Goal: Transaction & Acquisition: Purchase product/service

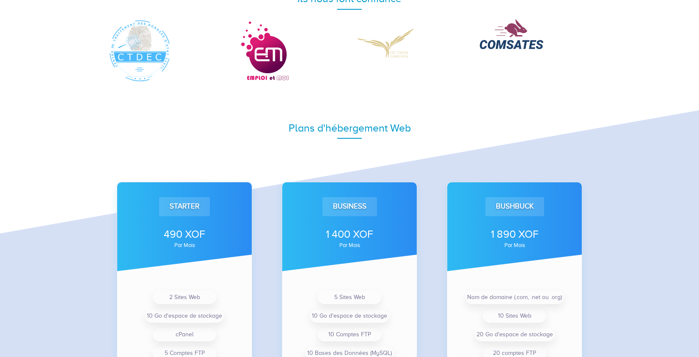
scroll to position [141, 0]
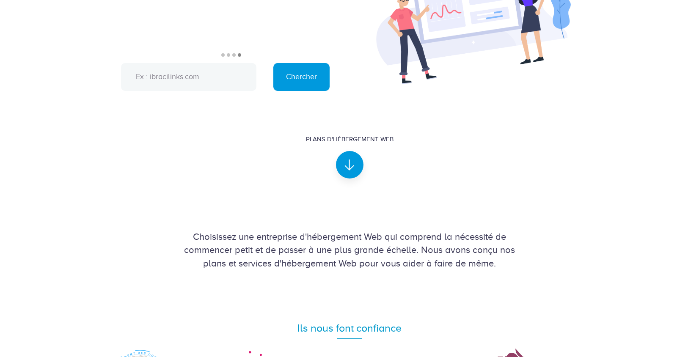
click at [218, 81] on input "text" at bounding box center [188, 77] width 135 height 28
paste input "[DOMAIN_NAME]"
type input "fanclubwaro26"
click at [273, 63] on input "Chercher" at bounding box center [301, 77] width 56 height 28
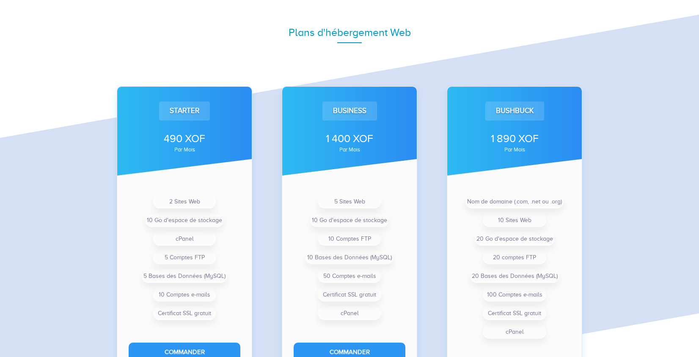
scroll to position [594, 0]
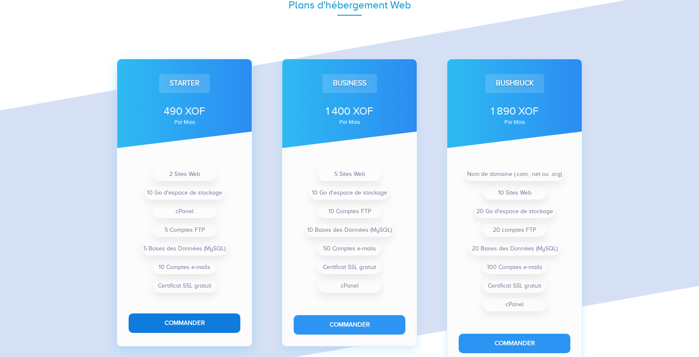
click at [199, 316] on button "Commander" at bounding box center [185, 323] width 112 height 19
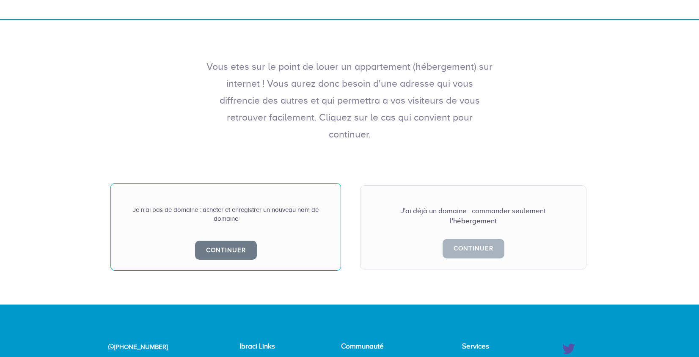
scroll to position [116, 0]
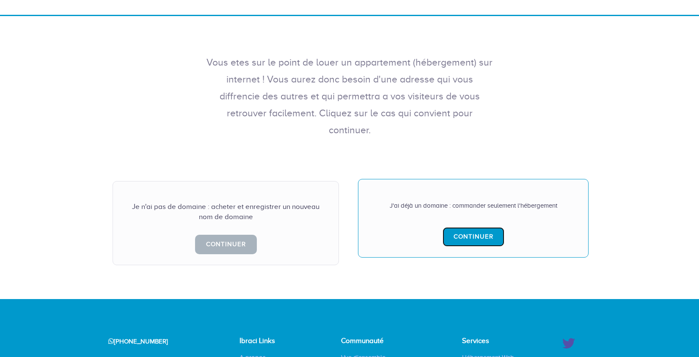
click at [450, 227] on link "Continuer" at bounding box center [474, 236] width 62 height 19
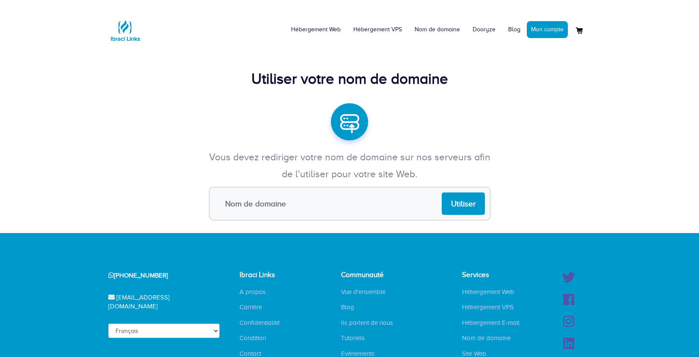
click at [384, 211] on input "text" at bounding box center [349, 203] width 281 height 33
click at [297, 138] on div "Vous devez rediriger votre nom de domaine sur nos serveurs afin de l'utiliser p…" at bounding box center [349, 172] width 699 height 122
click at [323, 203] on input "text" at bounding box center [349, 203] width 281 height 33
paste input "http://fanclubwaro26.com/"
drag, startPoint x: 245, startPoint y: 204, endPoint x: 214, endPoint y: 204, distance: 31.3
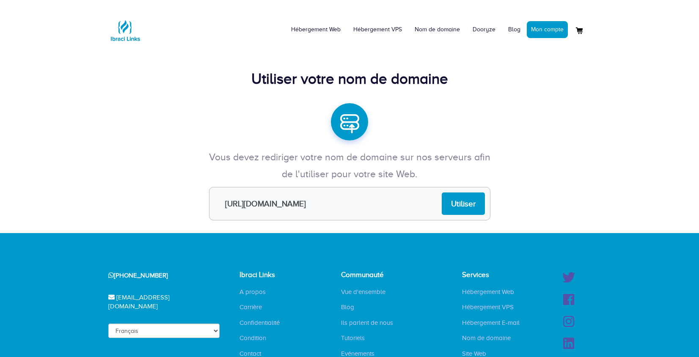
click at [214, 204] on input "http://fanclubwaro26.com" at bounding box center [349, 203] width 281 height 33
type input "fanclubwaro26.com"
click at [451, 203] on input "Utiliser" at bounding box center [463, 204] width 43 height 22
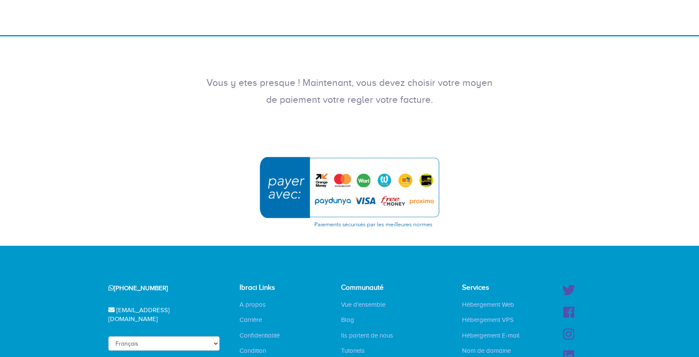
scroll to position [97, 0]
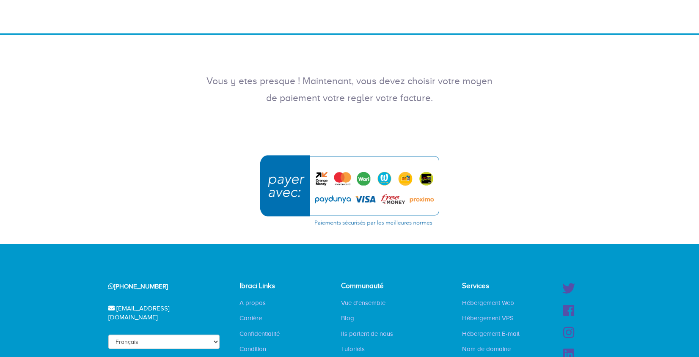
click at [374, 189] on img "submit" at bounding box center [349, 190] width 190 height 82
